Goal: Task Accomplishment & Management: Manage account settings

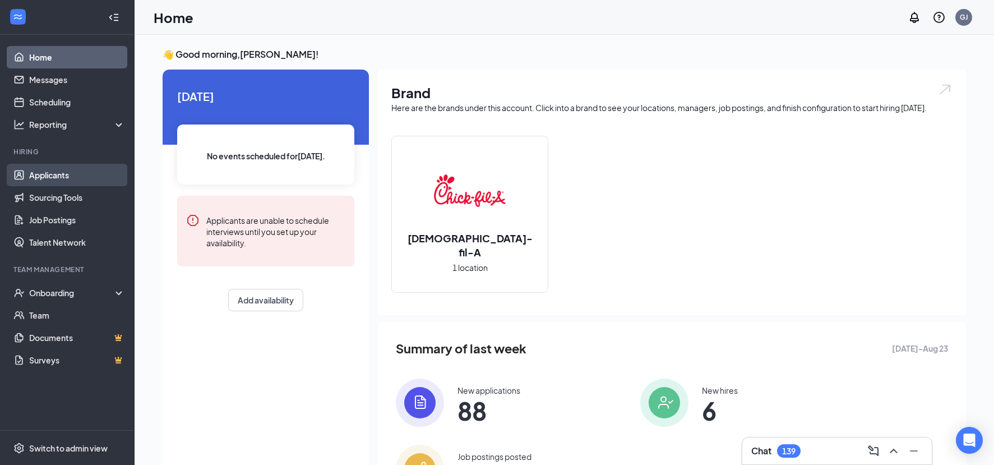
click at [55, 170] on link "Applicants" at bounding box center [77, 175] width 96 height 22
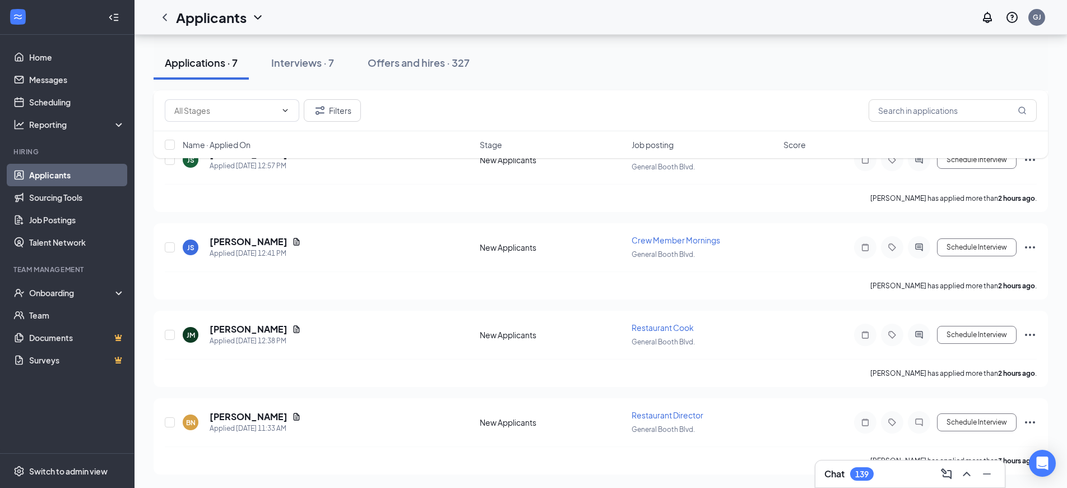
scroll to position [397, 0]
click at [231, 418] on h5 "[PERSON_NAME]" at bounding box center [249, 416] width 78 height 12
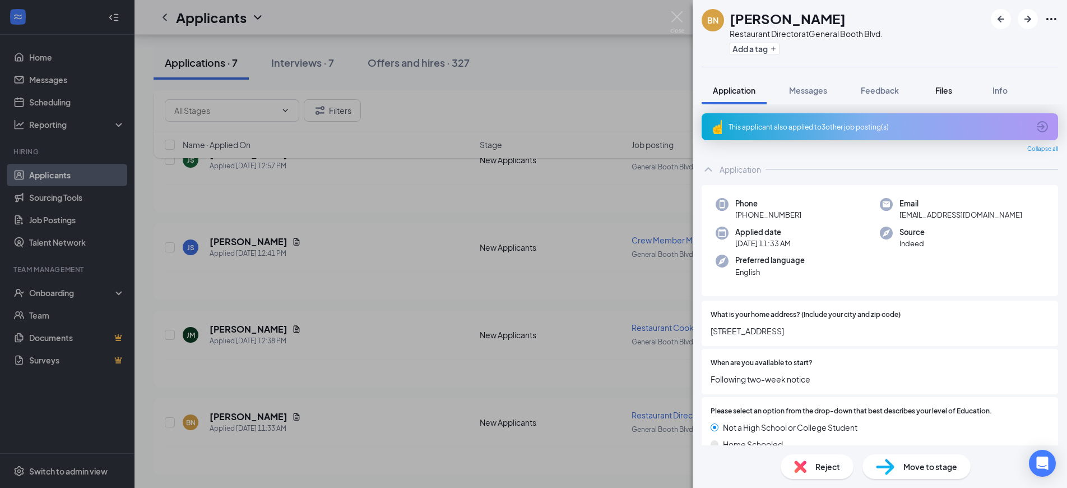
click at [945, 93] on span "Files" at bounding box center [944, 90] width 17 height 10
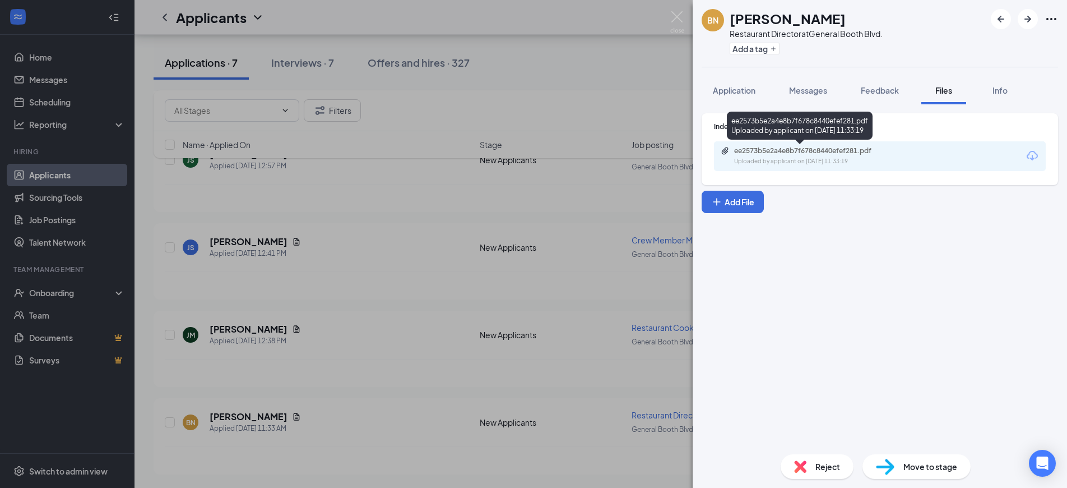
click at [789, 152] on div "ee2573b5e2a4e8b7f678c8440efef281.pdf" at bounding box center [812, 150] width 157 height 9
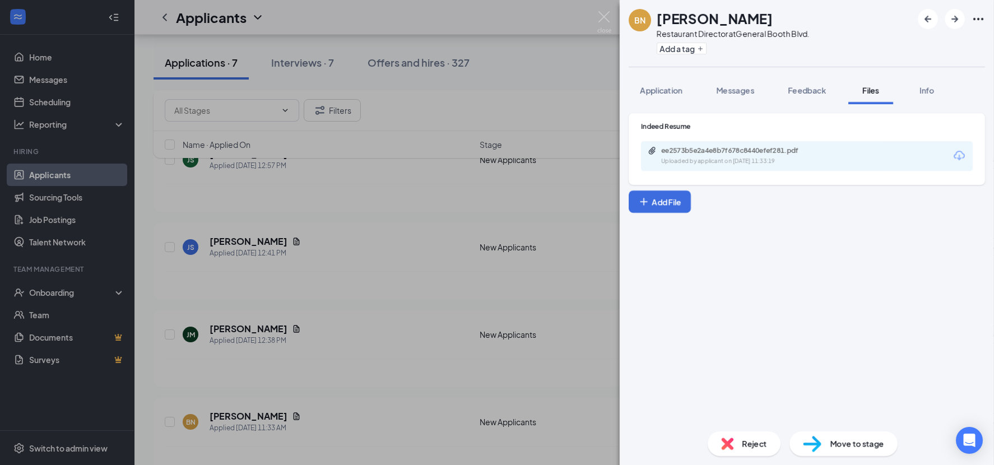
click at [391, 145] on div "BN Bobby NeSmith Restaurant Director at General Booth Blvd. Add a tag Applicati…" at bounding box center [497, 232] width 994 height 465
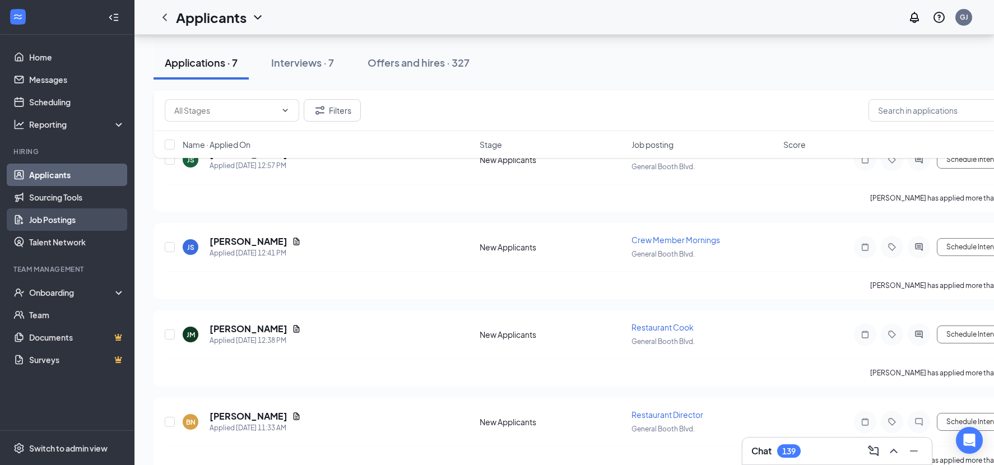
click at [57, 214] on link "Job Postings" at bounding box center [77, 220] width 96 height 22
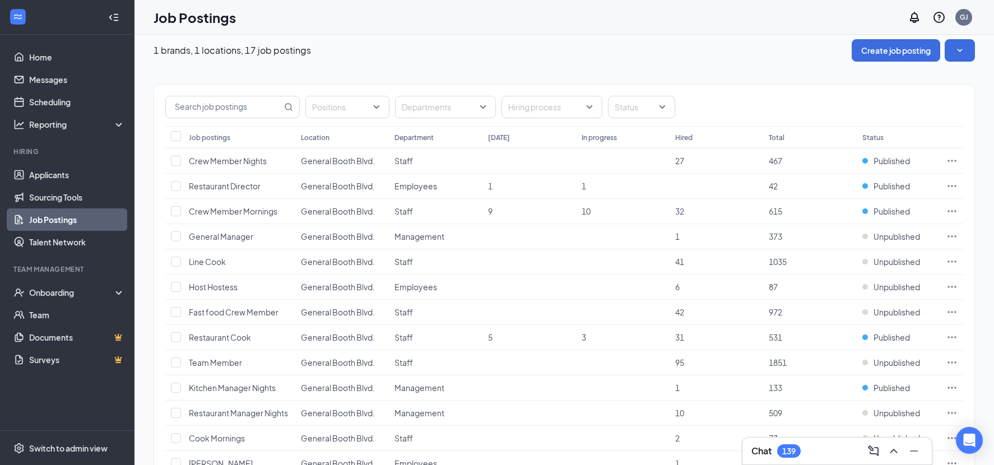
scroll to position [10, 0]
click at [952, 181] on icon "Ellipses" at bounding box center [952, 184] width 11 height 11
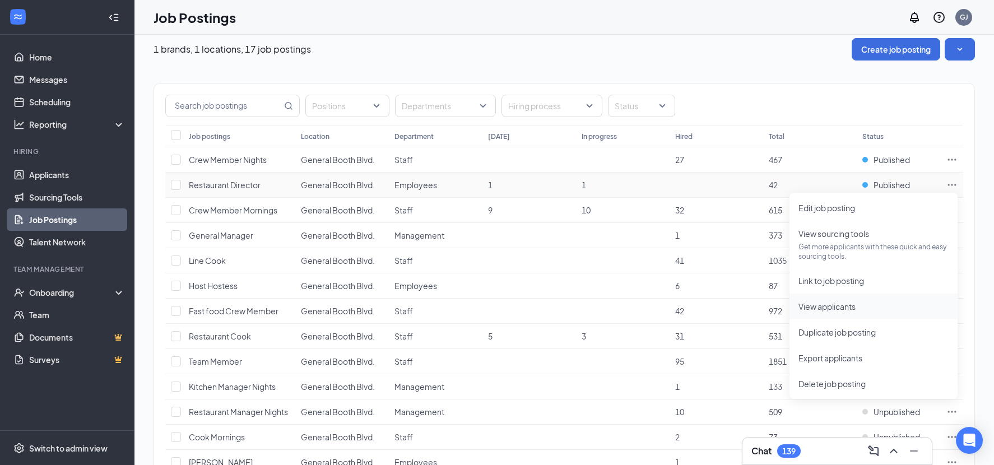
click at [822, 303] on span "View applicants" at bounding box center [827, 307] width 57 height 10
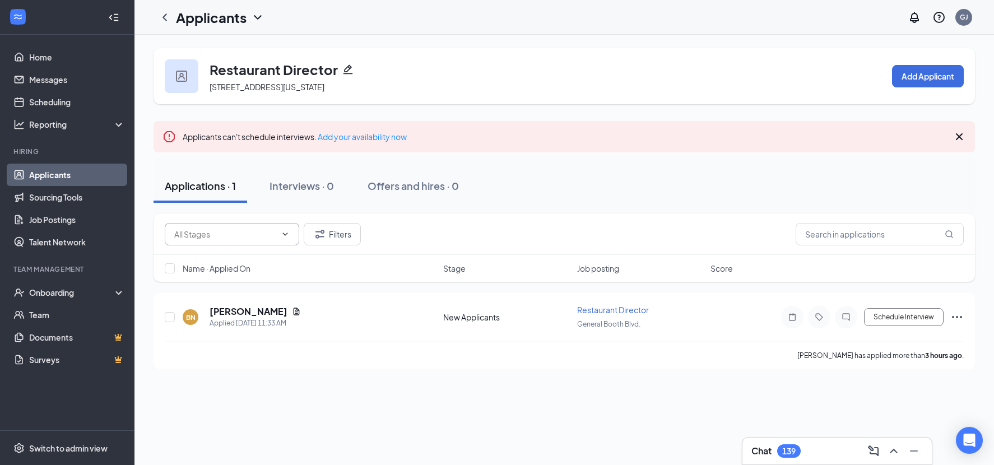
click at [253, 234] on input "text" at bounding box center [225, 234] width 102 height 12
click at [431, 226] on div "Filters" at bounding box center [564, 234] width 799 height 22
click at [72, 221] on link "Job Postings" at bounding box center [77, 220] width 96 height 22
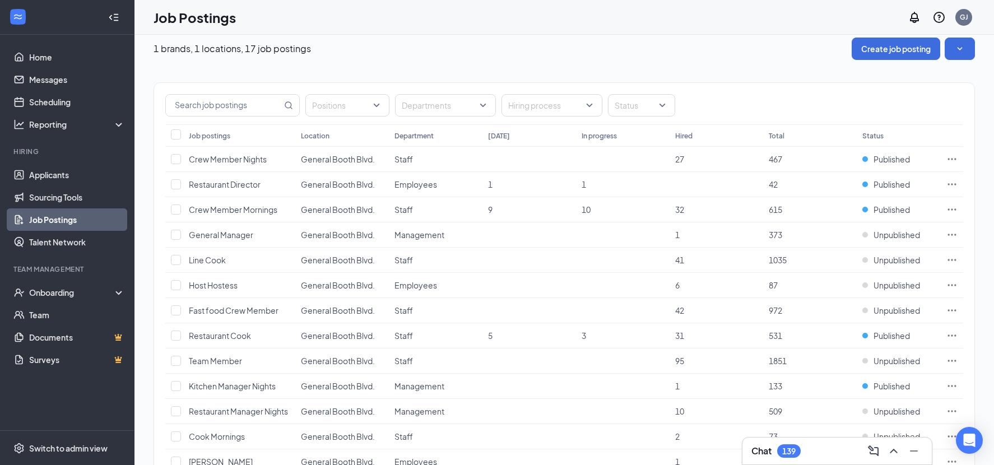
scroll to position [15, 0]
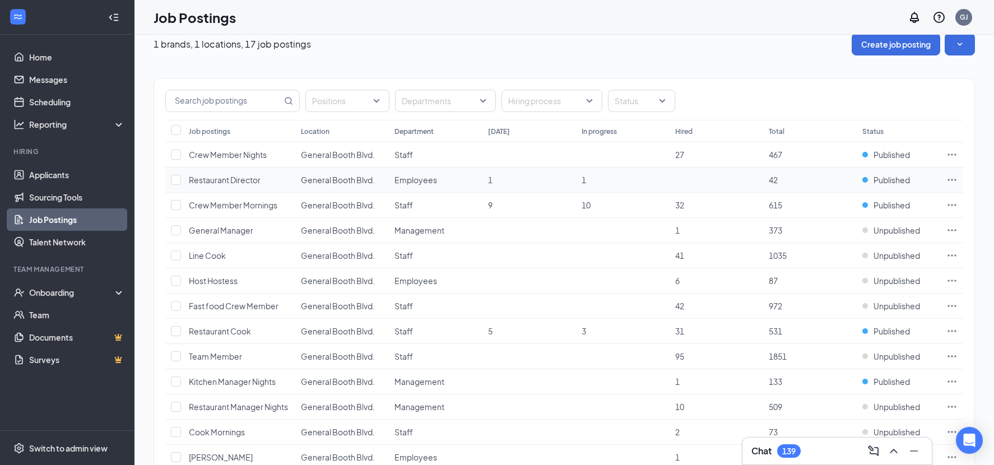
click at [948, 178] on icon "Ellipses" at bounding box center [952, 179] width 11 height 11
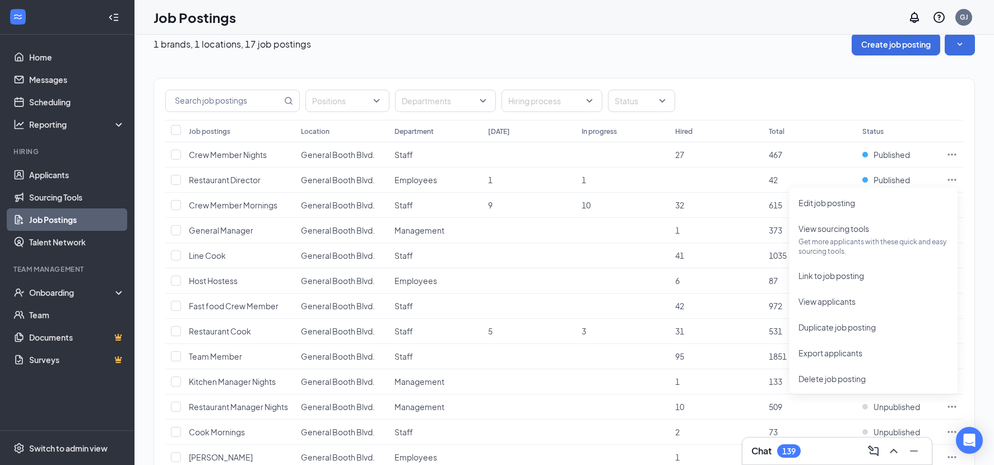
click at [977, 162] on div "1 brands, 1 locations, 17 job postings Create job posting Positions Departments…" at bounding box center [565, 338] width 860 height 636
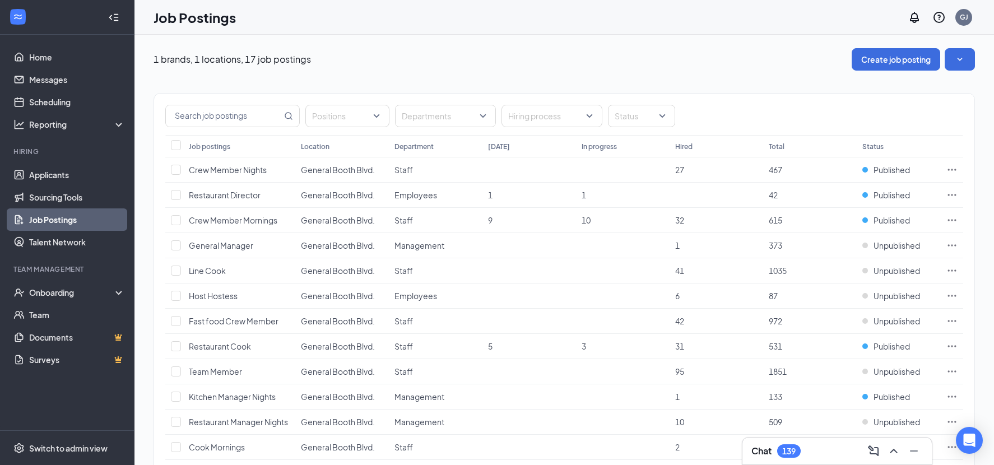
scroll to position [0, 0]
click at [238, 344] on span "Restaurant Cook" at bounding box center [220, 346] width 62 height 10
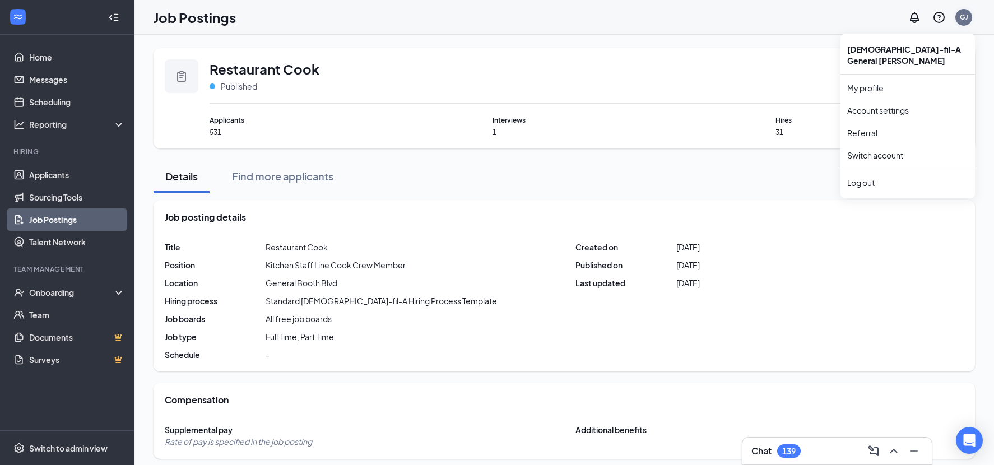
click at [966, 17] on div "GJ" at bounding box center [964, 17] width 8 height 10
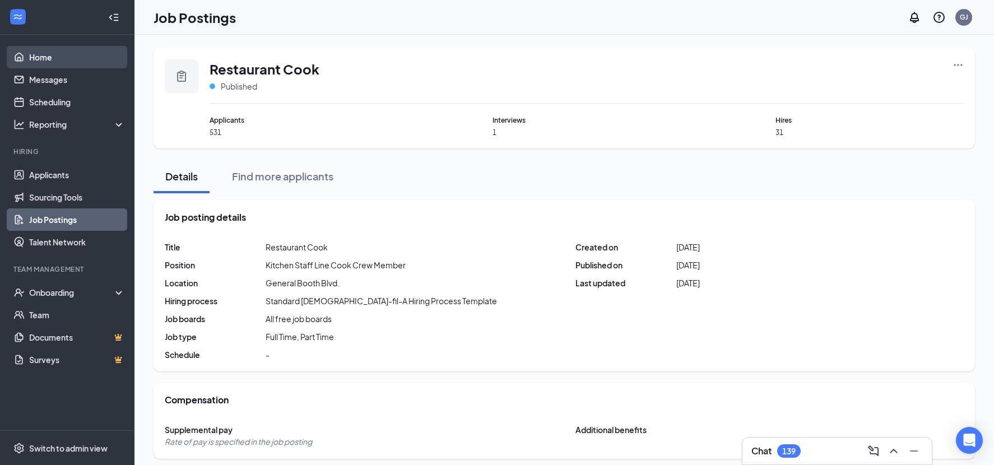
click at [40, 56] on link "Home" at bounding box center [77, 57] width 96 height 22
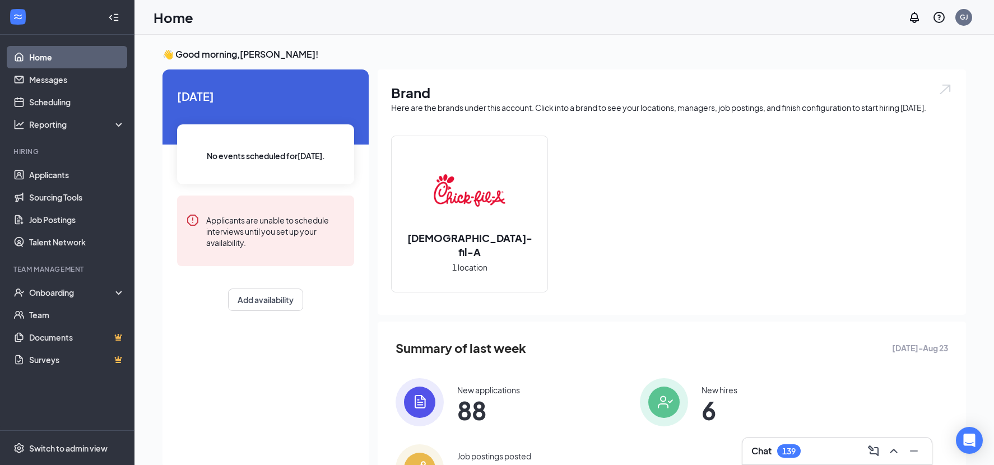
click at [18, 15] on icon "WorkstreamLogo" at bounding box center [17, 16] width 11 height 11
click at [43, 447] on div "Switch to admin view" at bounding box center [68, 448] width 78 height 11
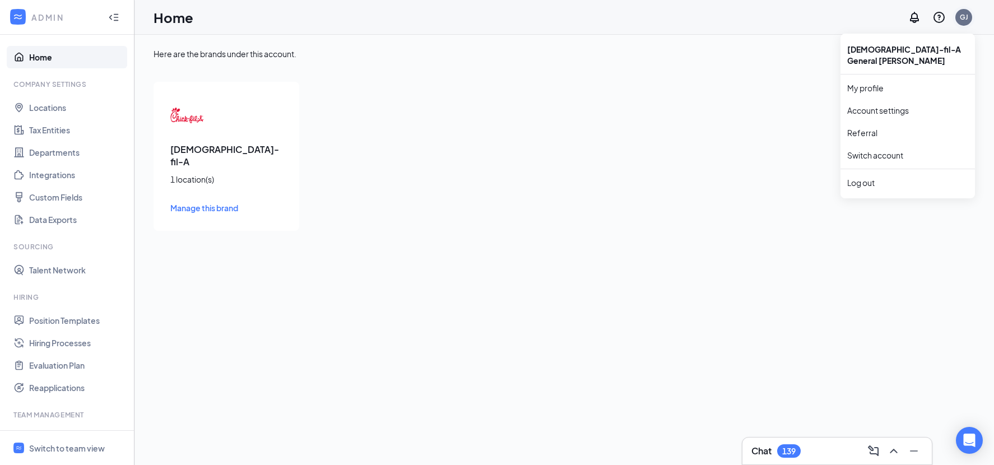
click at [970, 17] on div "GJ" at bounding box center [964, 17] width 17 height 17
click at [717, 112] on div "Here are the brands under this account. [DEMOGRAPHIC_DATA]-fil-A 1 location(s) …" at bounding box center [565, 139] width 822 height 183
click at [962, 19] on div "GJ" at bounding box center [964, 17] width 8 height 10
click at [865, 82] on link "My profile" at bounding box center [908, 87] width 121 height 11
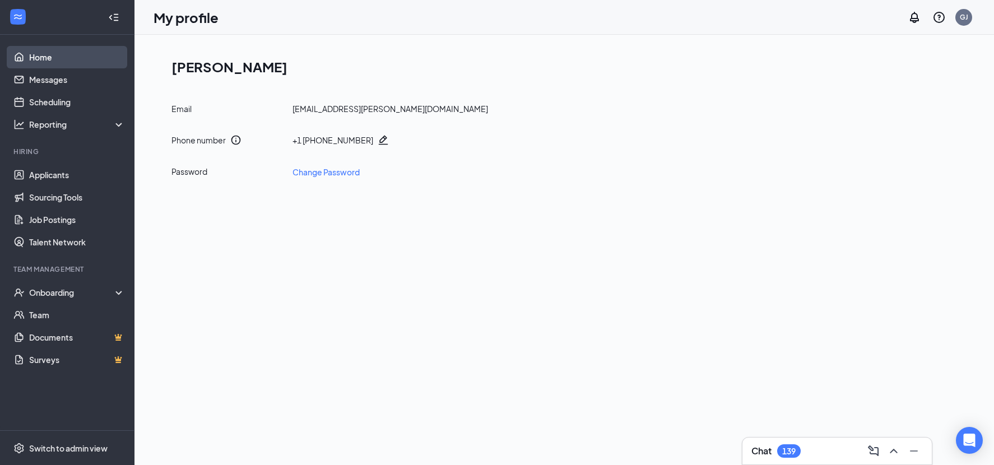
click at [47, 62] on link "Home" at bounding box center [77, 57] width 96 height 22
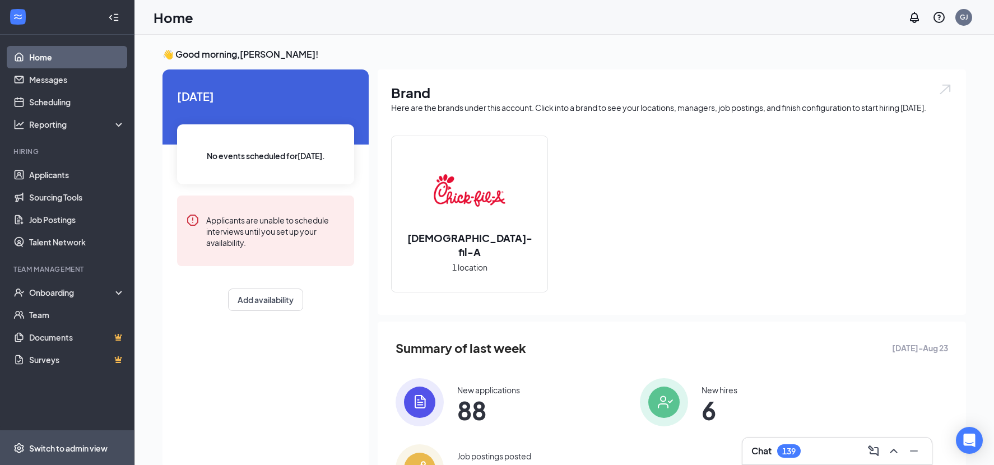
click at [64, 446] on div "Switch to admin view" at bounding box center [68, 448] width 78 height 11
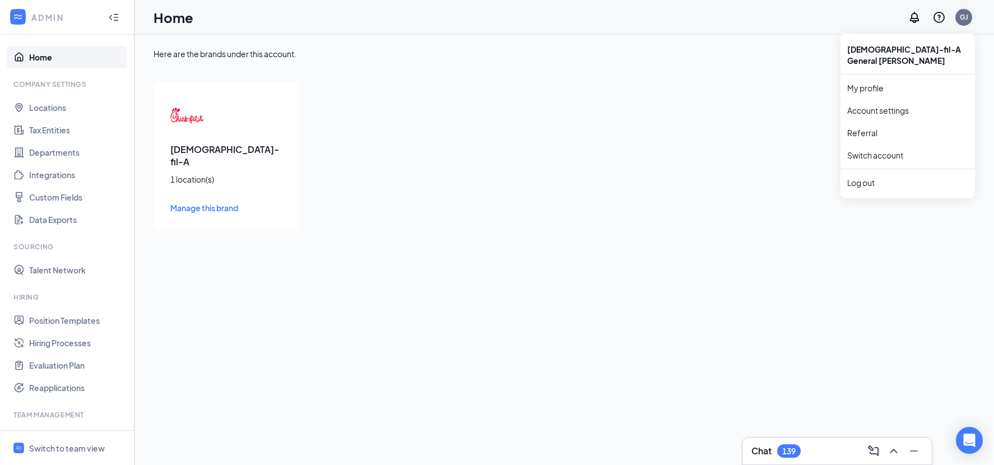
click at [962, 22] on div "GJ" at bounding box center [964, 17] width 17 height 17
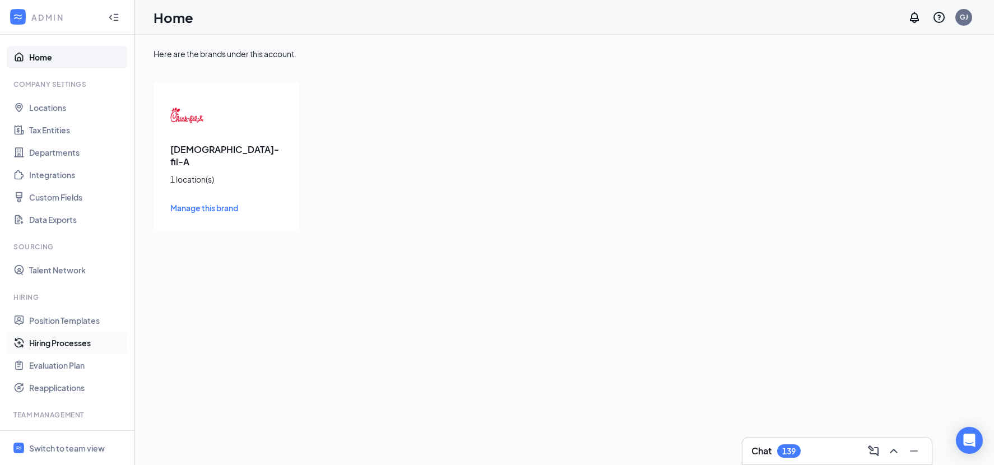
click at [77, 333] on link "Hiring Processes" at bounding box center [77, 343] width 96 height 22
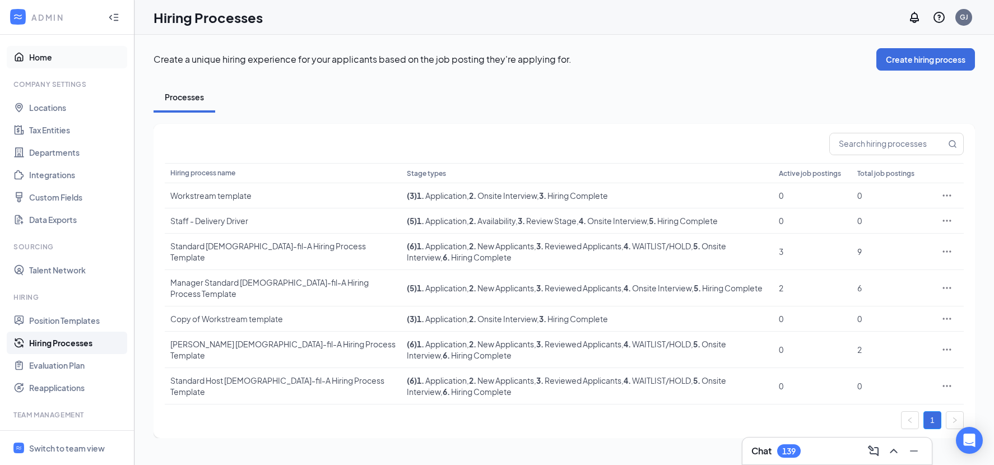
click at [34, 53] on link "Home" at bounding box center [77, 57] width 96 height 22
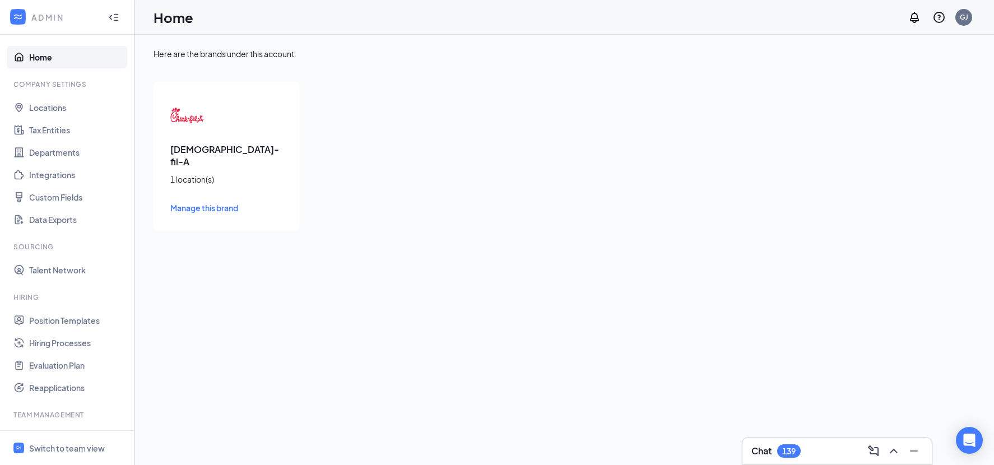
click at [236, 203] on span "Manage this brand" at bounding box center [204, 208] width 68 height 10
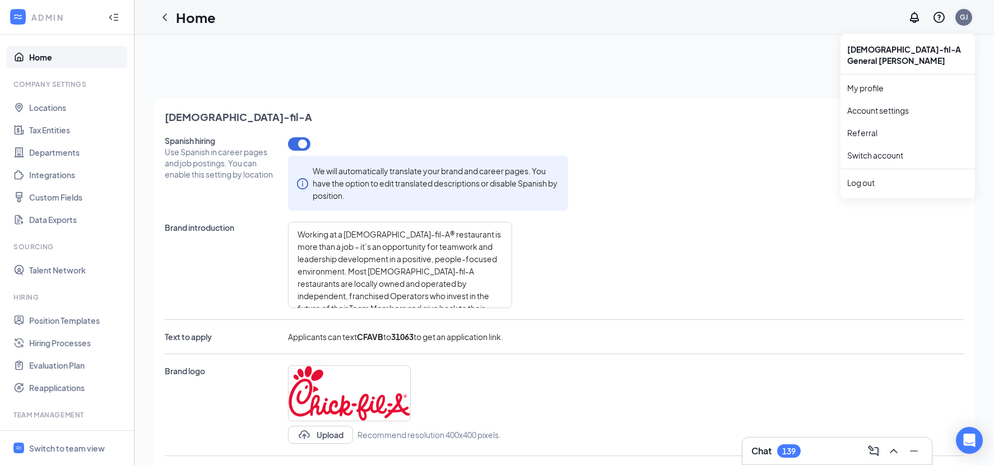
click at [967, 6] on div "GJ" at bounding box center [964, 17] width 22 height 22
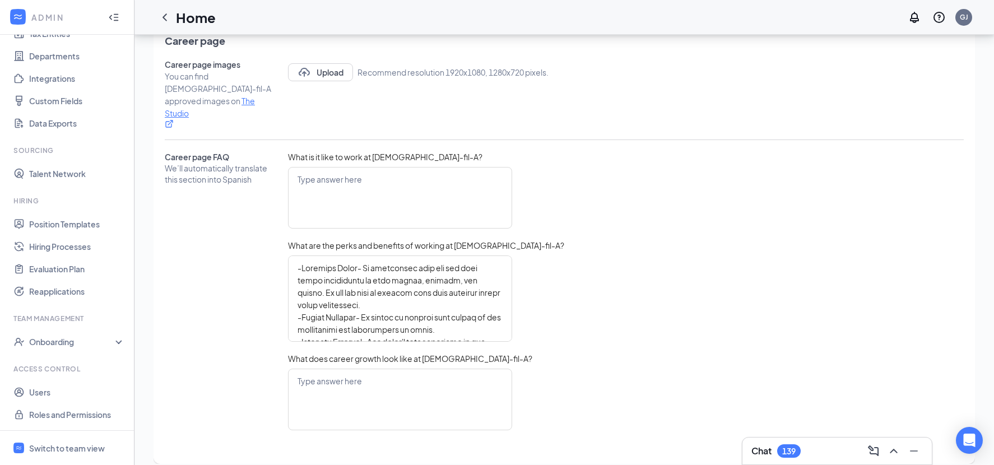
scroll to position [96, 0]
click at [77, 337] on div "Onboarding" at bounding box center [72, 341] width 86 height 11
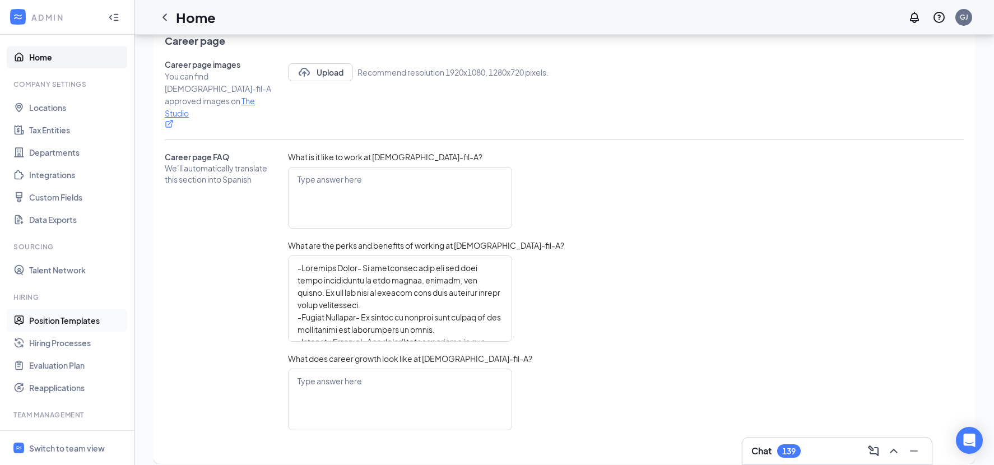
scroll to position [0, 0]
